Goal: Information Seeking & Learning: Learn about a topic

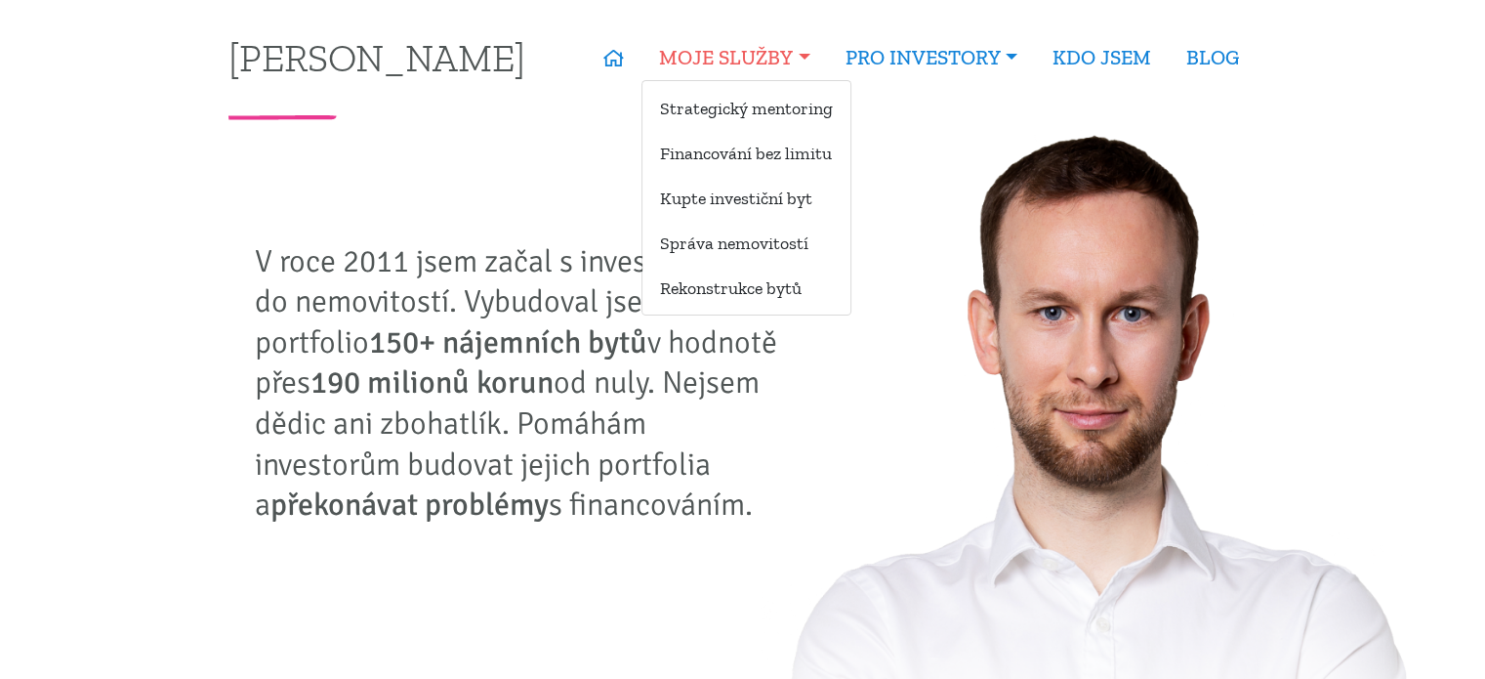
click at [730, 62] on link "MOJE SLUŽBY" at bounding box center [734, 57] width 186 height 45
click at [729, 101] on link "Strategický mentoring" at bounding box center [746, 108] width 208 height 36
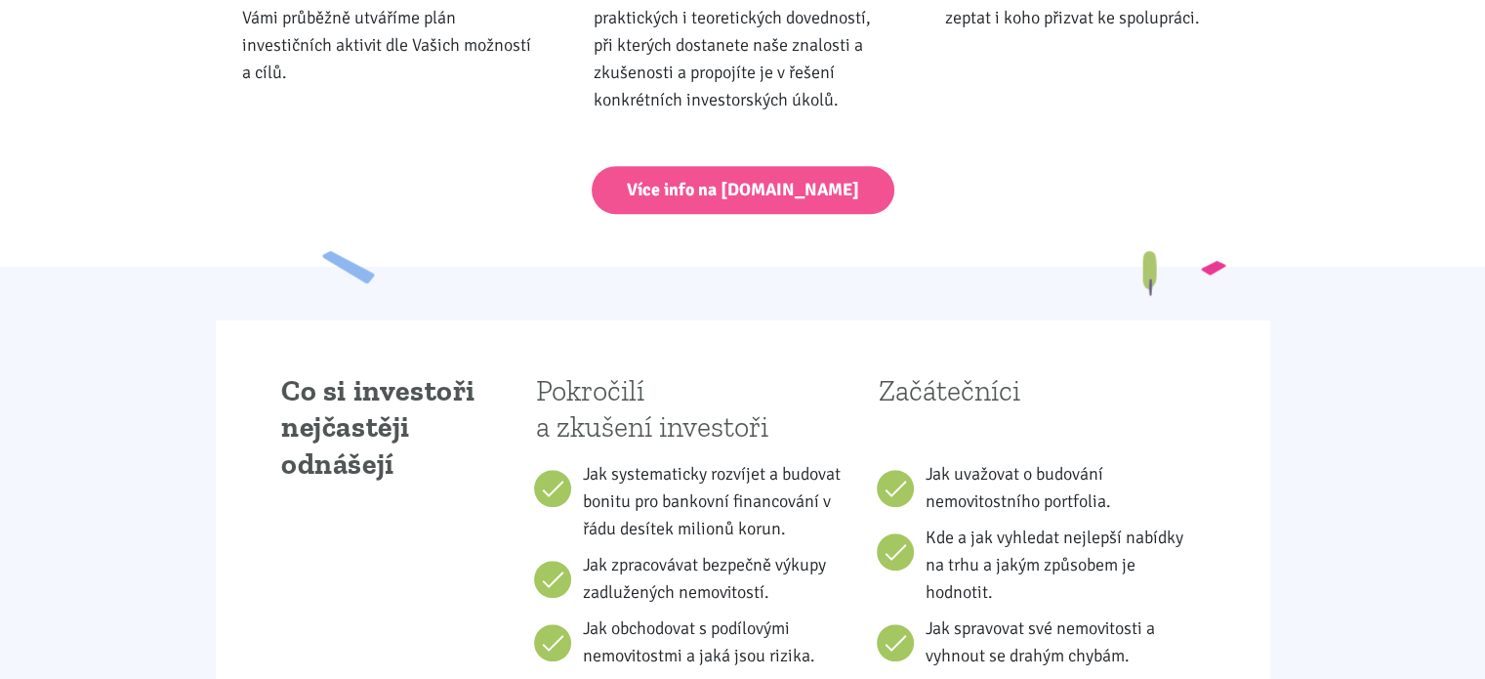
scroll to position [1035, 0]
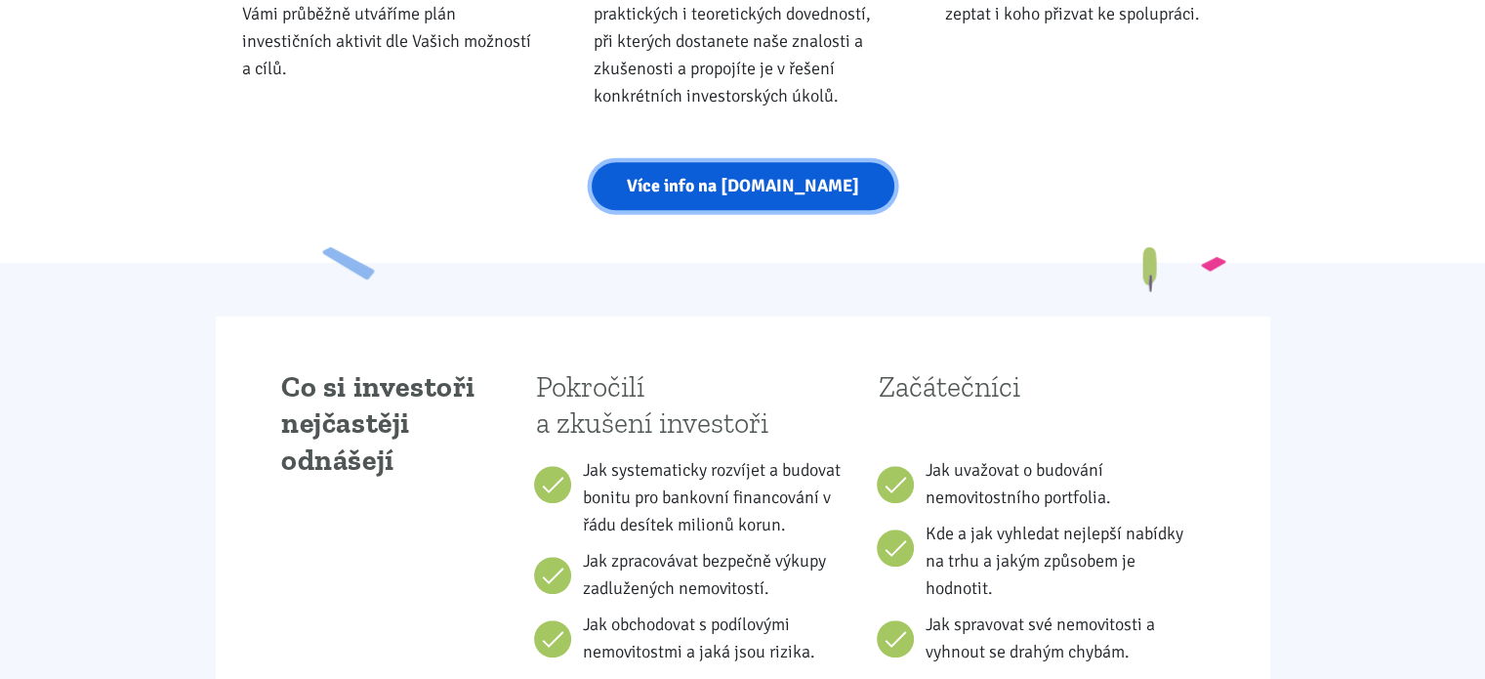
click at [805, 191] on link "Více info na strategickymentoring.cz" at bounding box center [743, 186] width 303 height 48
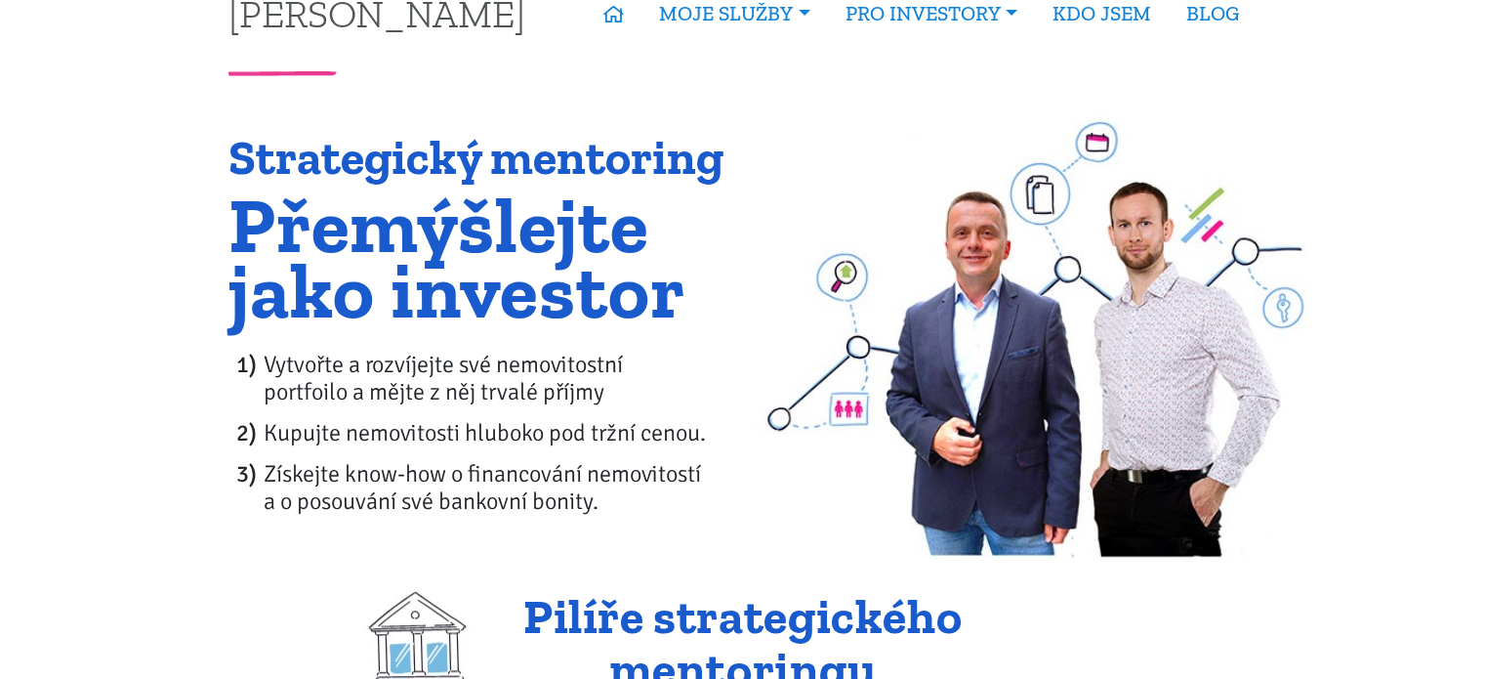
scroll to position [0, 0]
